Goal: Task Accomplishment & Management: Use online tool/utility

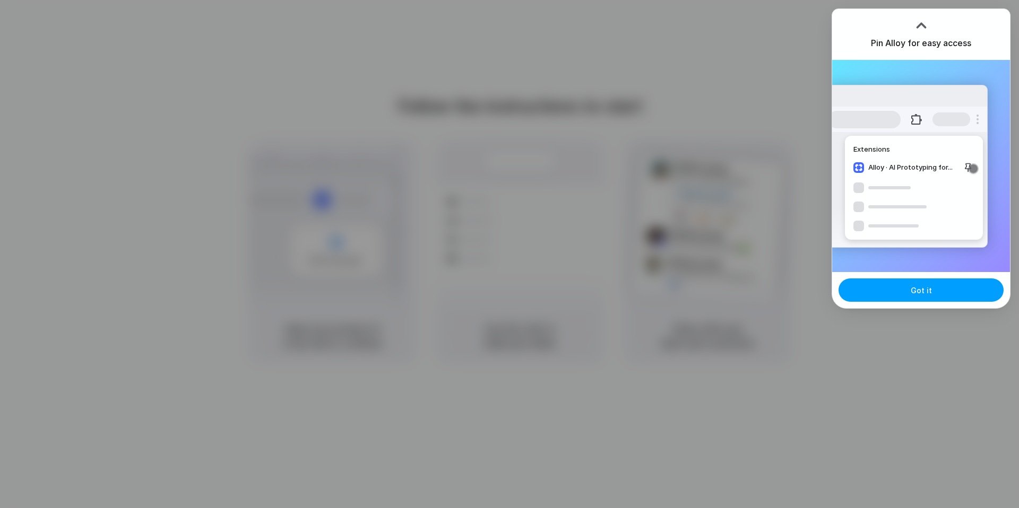
click at [907, 299] on button "Got it" at bounding box center [921, 290] width 165 height 23
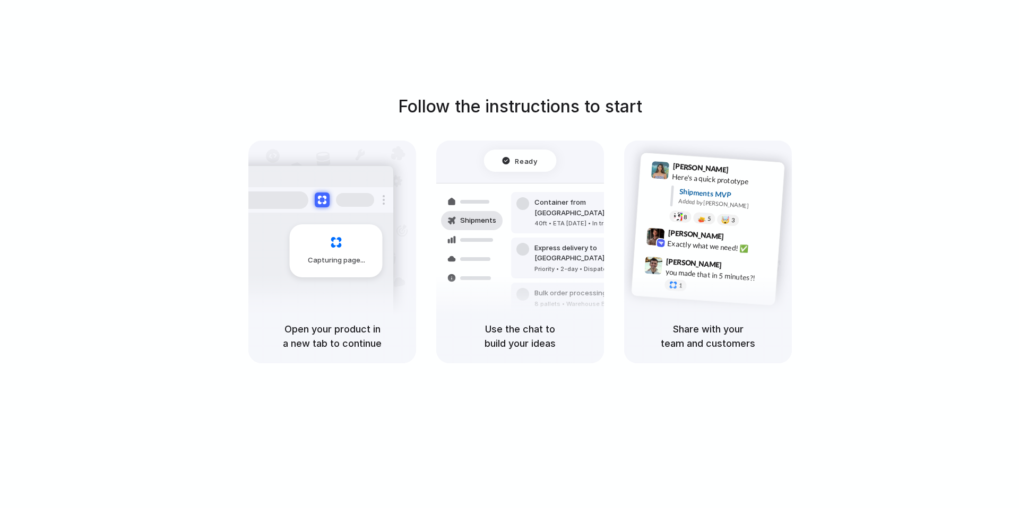
click at [964, 71] on div "Follow the instructions to start Capturing page Open your product in a new tab …" at bounding box center [520, 265] width 1040 height 530
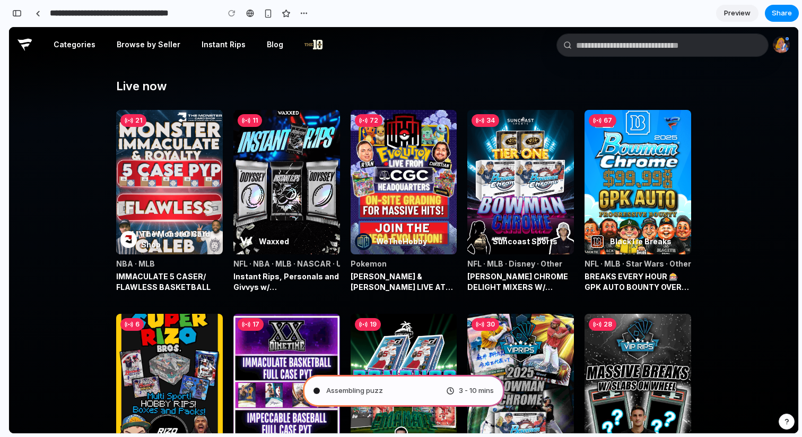
type input "**********"
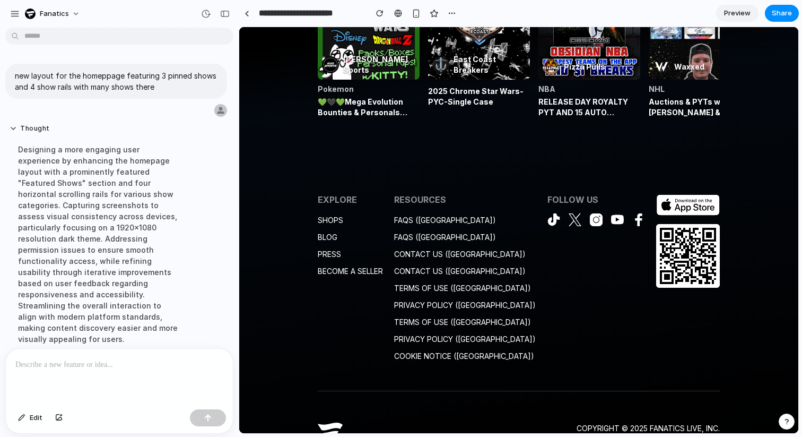
scroll to position [1073, 0]
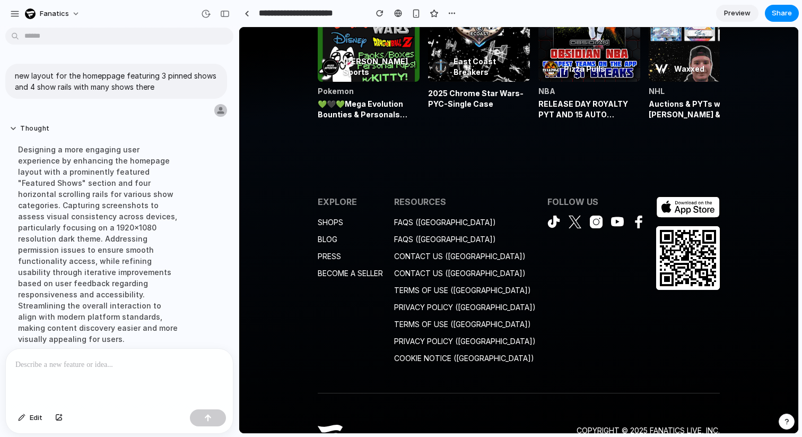
click at [454, 257] on link "contact us (US)" at bounding box center [460, 256] width 132 height 9
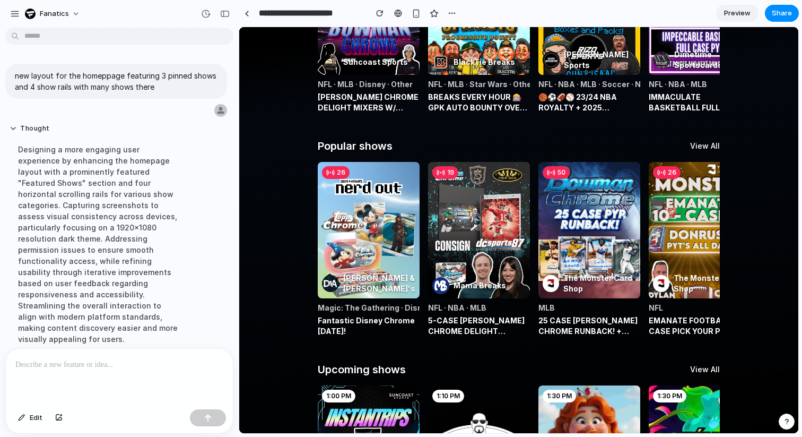
scroll to position [0, 0]
